Goal: Information Seeking & Learning: Find specific page/section

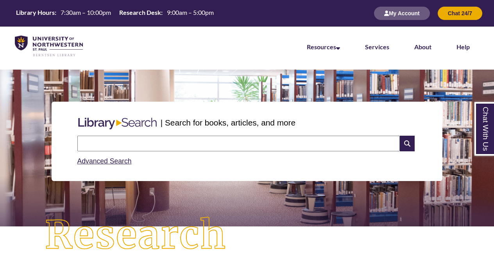
click at [131, 142] on input "text" at bounding box center [238, 144] width 322 height 16
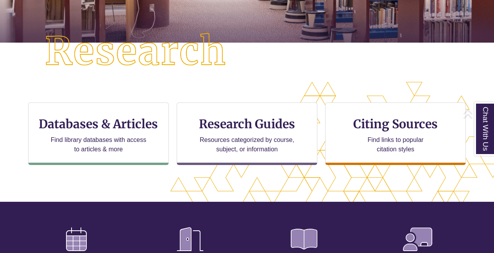
scroll to position [184, 0]
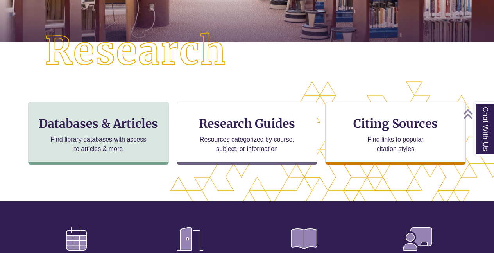
click at [131, 142] on p "Find library databases with access to articles & more" at bounding box center [99, 144] width 102 height 19
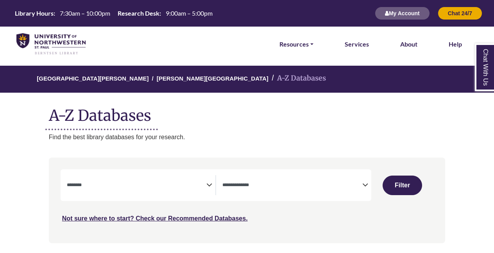
select select "Database Subject Filter"
select select "Database Types Filter"
select select "Database Subject Filter"
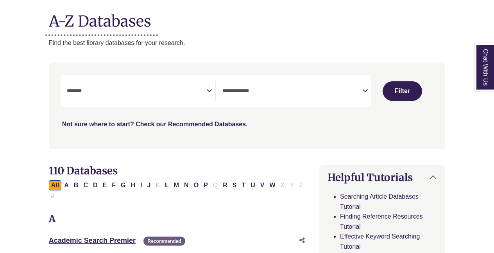
scroll to position [111, 0]
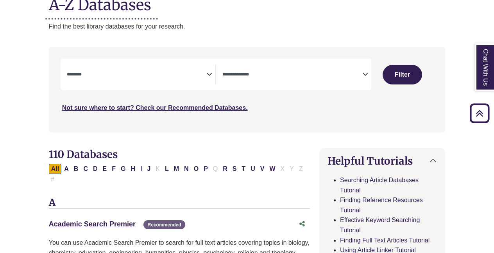
click at [244, 68] on span "Search filters" at bounding box center [292, 74] width 140 height 20
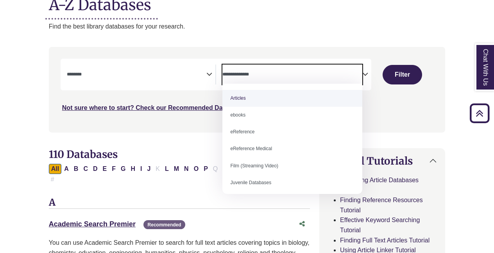
select select "*****"
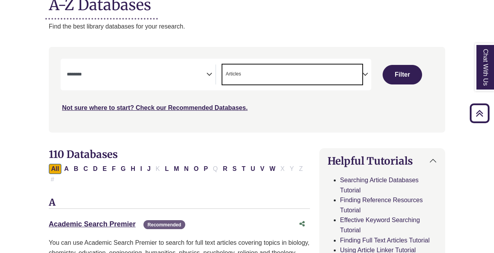
click at [202, 73] on textarea "Search" at bounding box center [137, 75] width 140 height 6
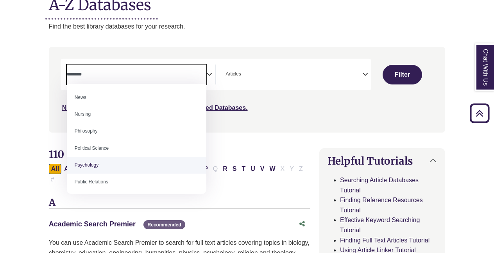
scroll to position [559, 0]
select select "*****"
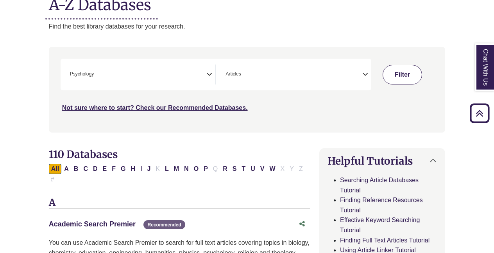
click at [398, 75] on button "Filter" at bounding box center [402, 75] width 39 height 20
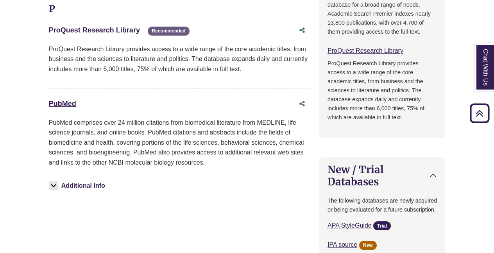
scroll to position [679, 0]
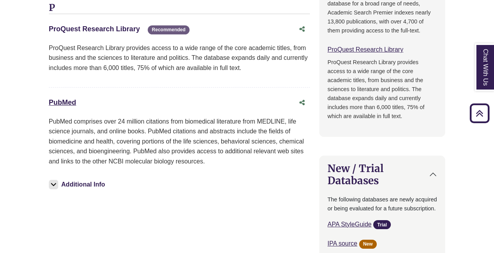
click at [111, 25] on link "ProQuest Research Library This link opens in a new window" at bounding box center [94, 29] width 91 height 8
